Goal: Register for event/course

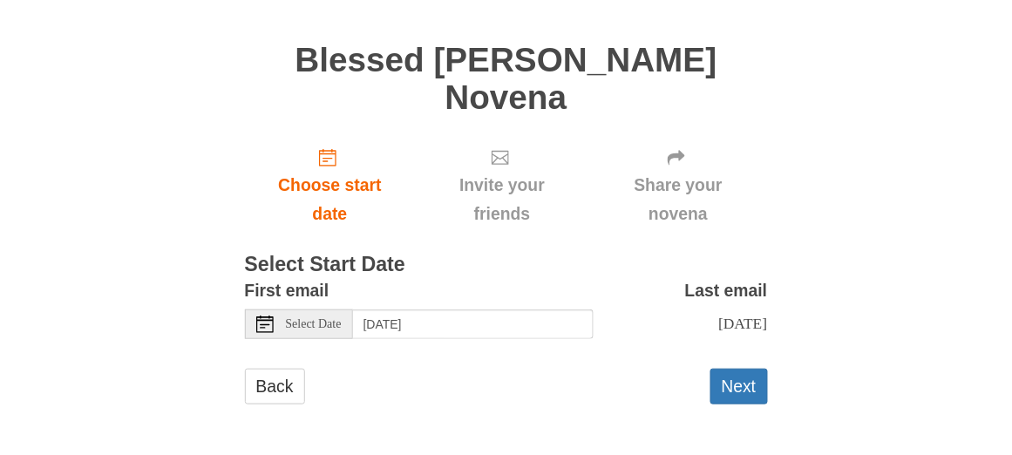
scroll to position [471, 0]
click at [741, 369] on button "Next" at bounding box center [739, 387] width 58 height 36
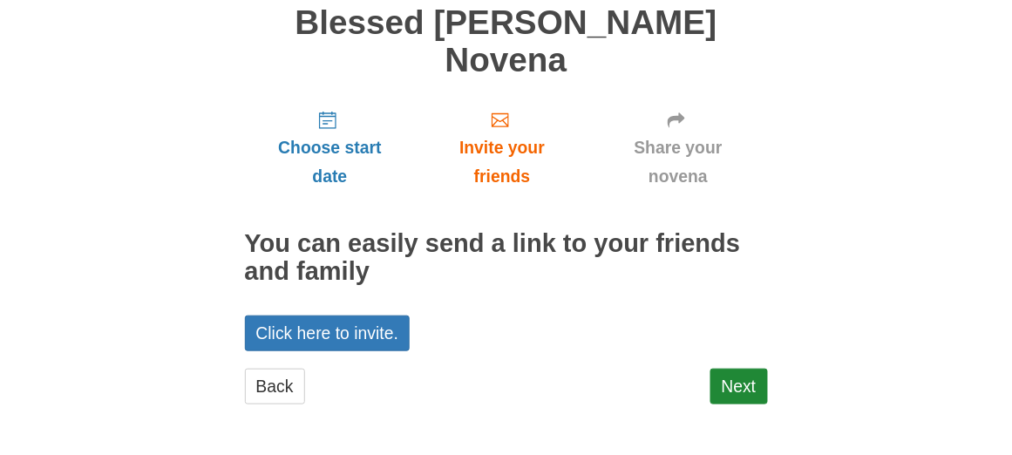
scroll to position [502, 0]
click at [718, 369] on link "Next" at bounding box center [739, 387] width 58 height 36
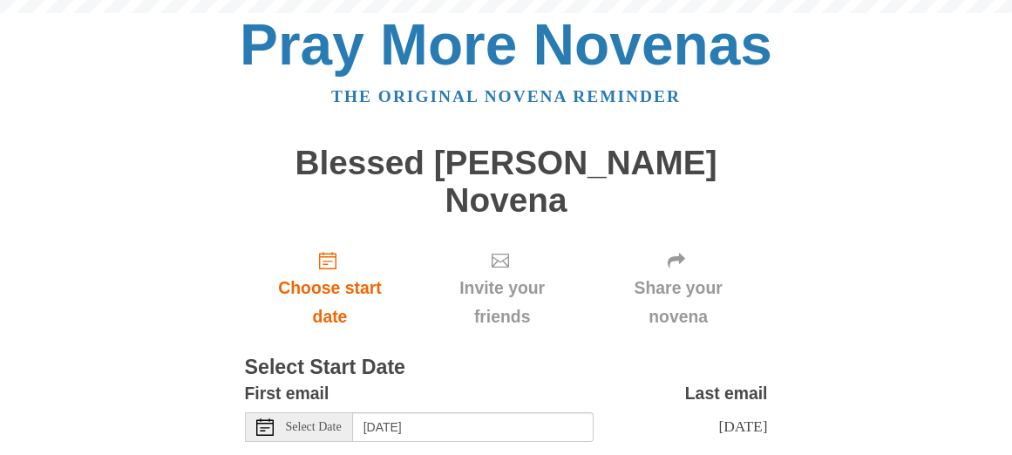
scroll to position [429, 0]
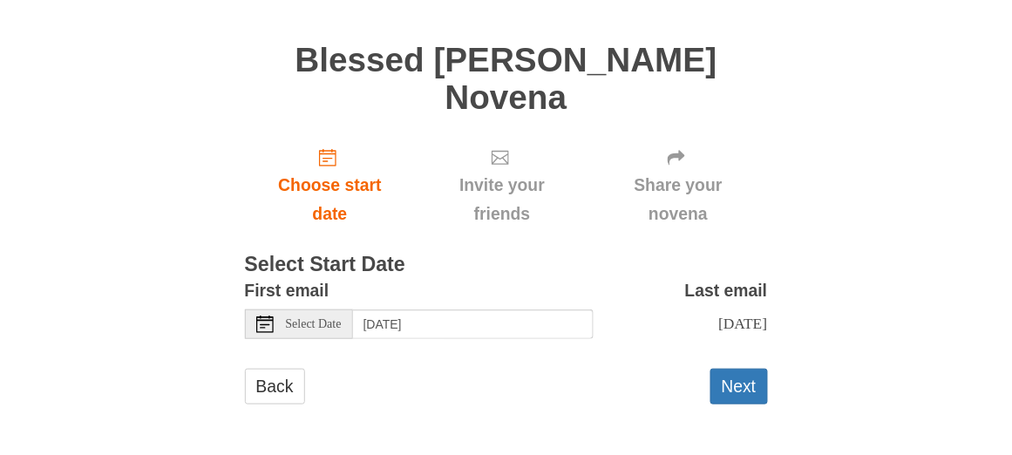
click at [260, 315] on icon at bounding box center [264, 323] width 17 height 17
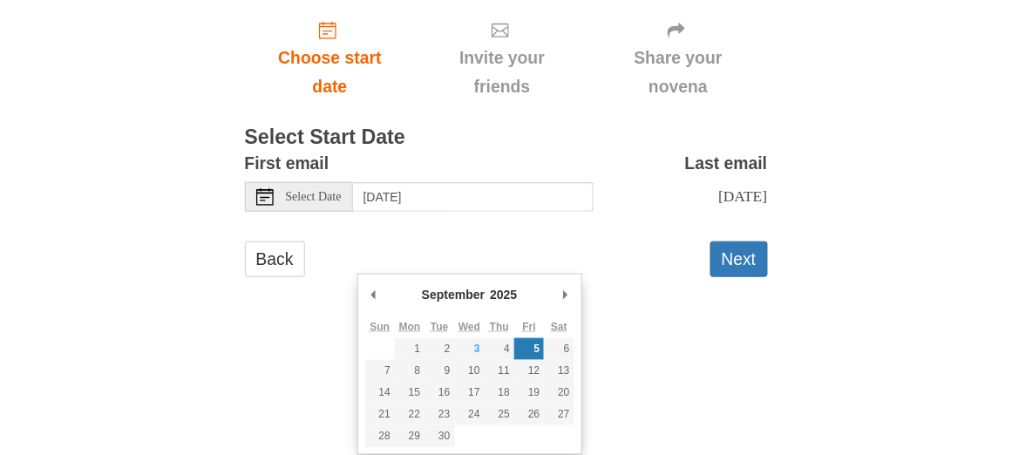
click at [278, 212] on div "Select Date" at bounding box center [299, 197] width 108 height 30
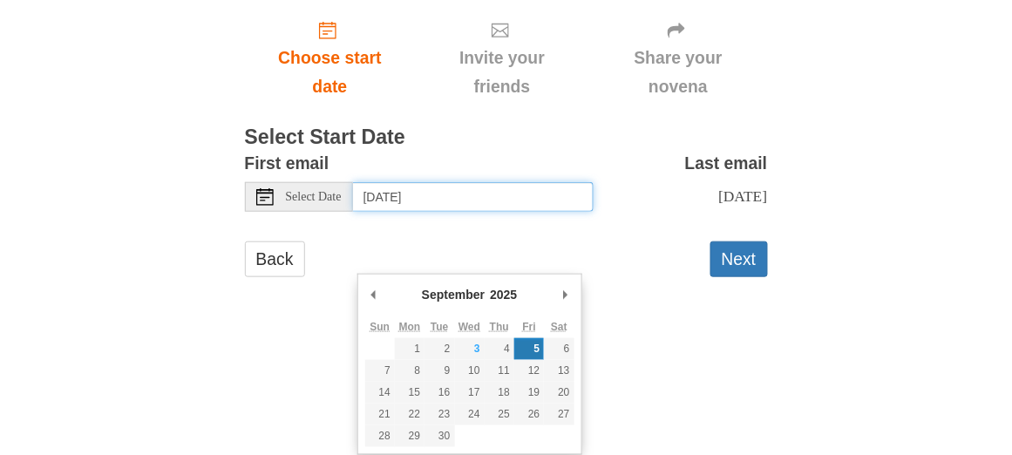
click at [382, 212] on input "[DATE]" at bounding box center [473, 197] width 240 height 30
type input "Wednesday, September 5th"
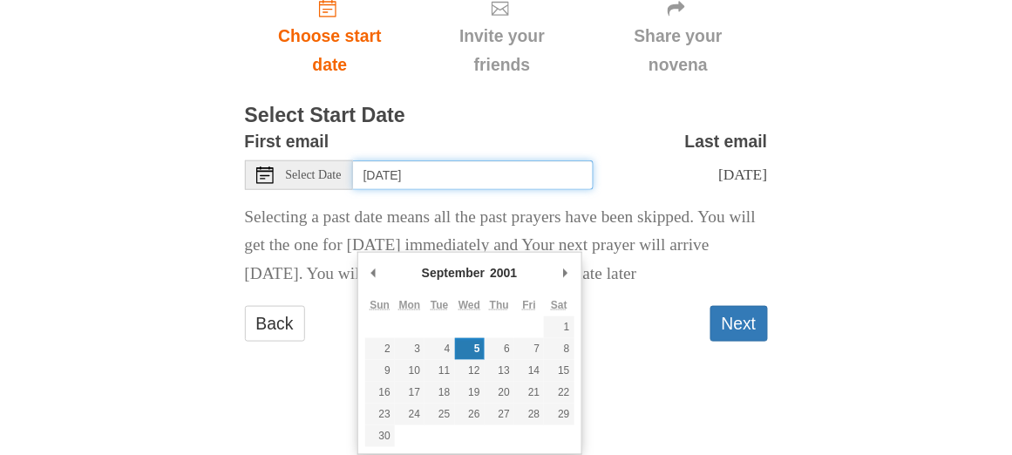
click at [240, 273] on div "Pray More Novenas The original novena reminder Blessed Carlo Acutis Novena Choo…" at bounding box center [506, 70] width 845 height 644
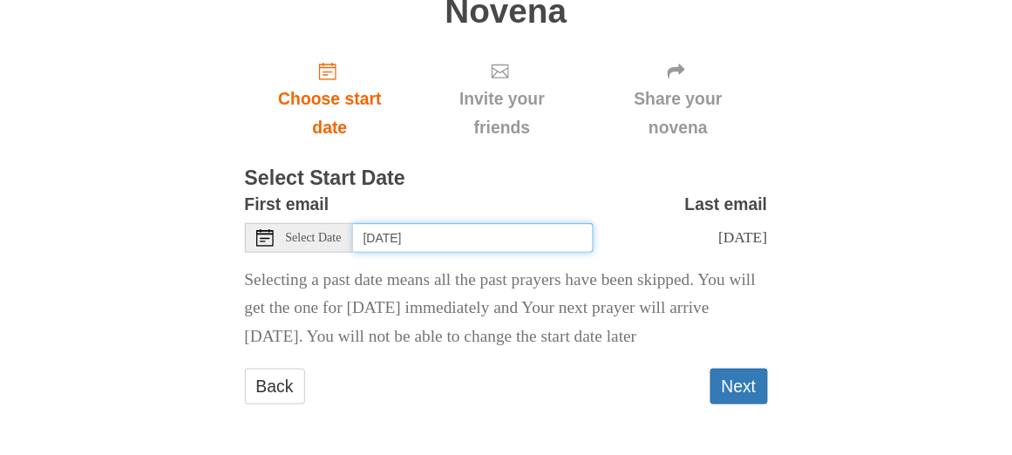
scroll to position [688, 0]
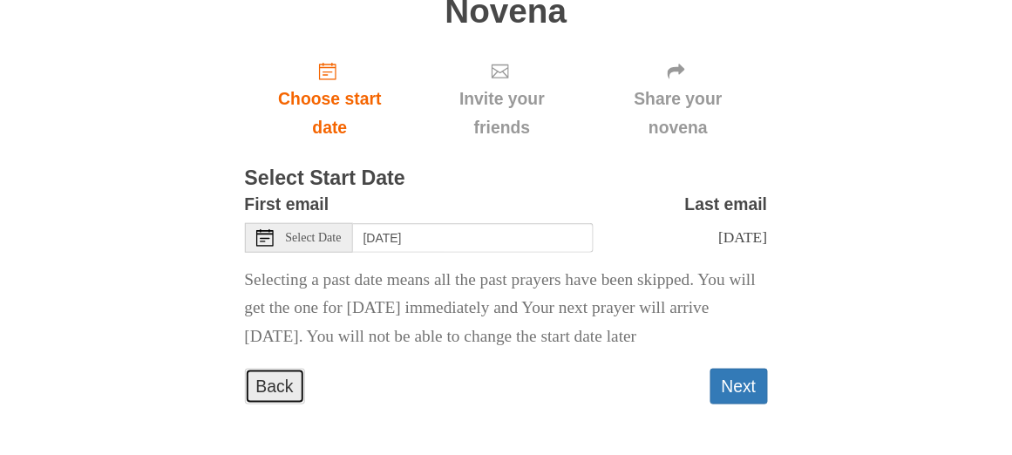
click at [283, 369] on link "Back" at bounding box center [275, 387] width 60 height 36
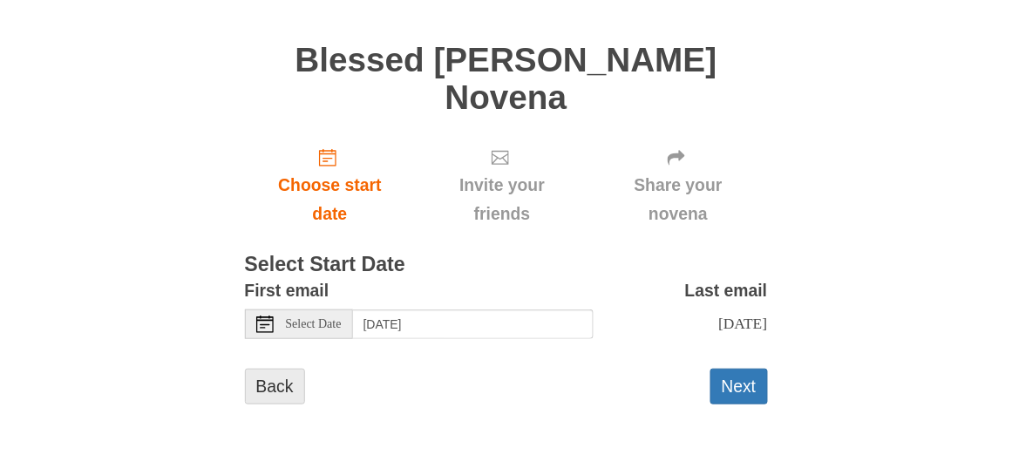
scroll to position [425, 0]
click at [281, 404] on link "Back" at bounding box center [275, 387] width 60 height 36
